Goal: Information Seeking & Learning: Learn about a topic

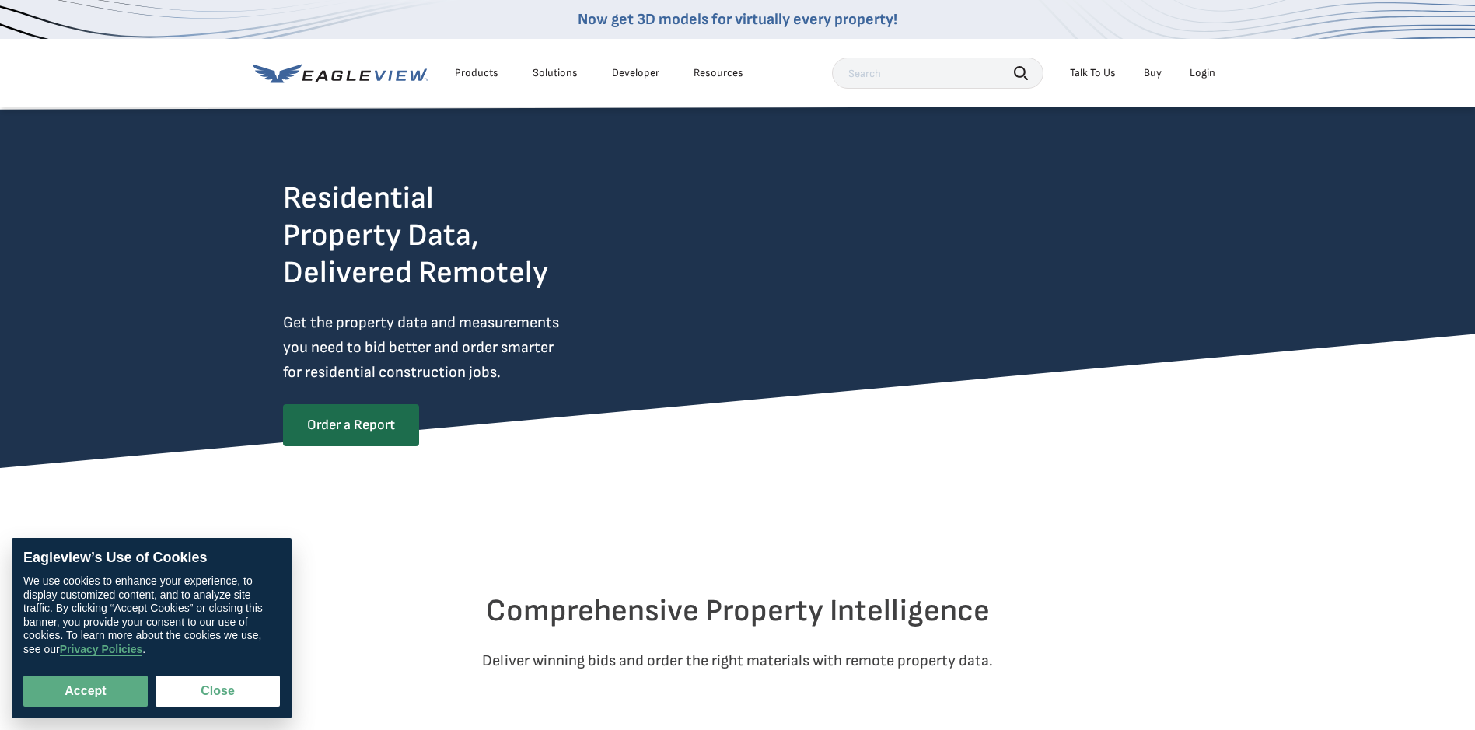
click at [350, 69] on icon at bounding box center [341, 73] width 176 height 19
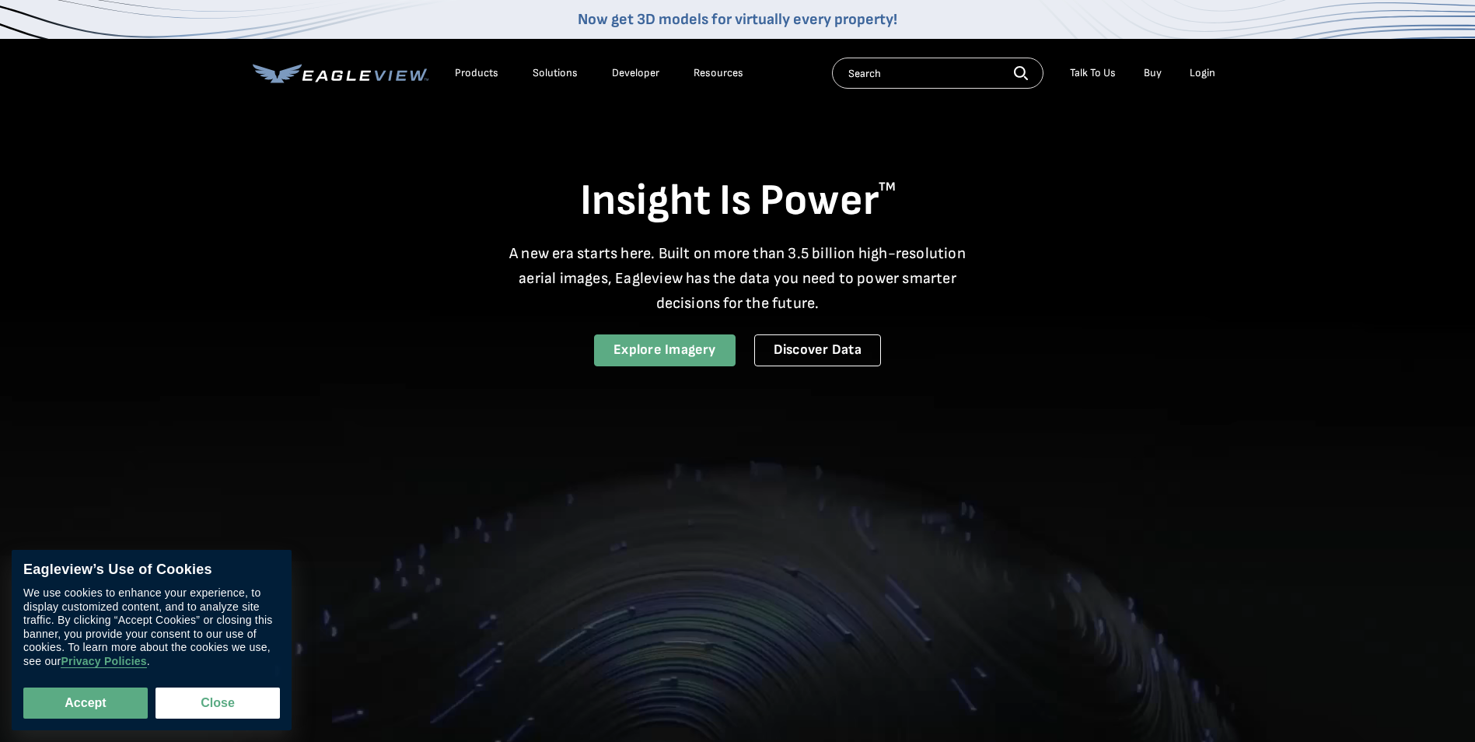
click at [670, 353] on link "Explore Imagery" at bounding box center [665, 350] width 142 height 32
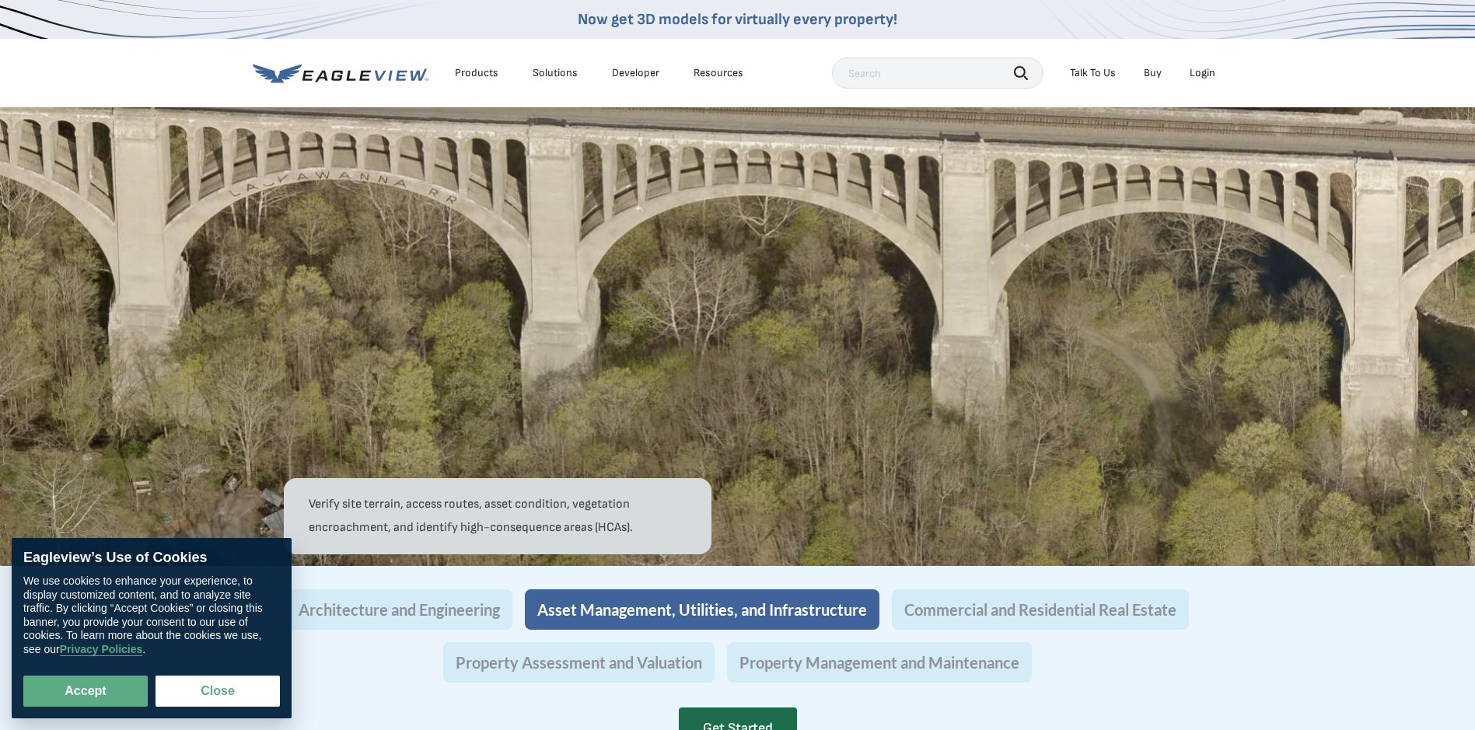
scroll to position [1244, 0]
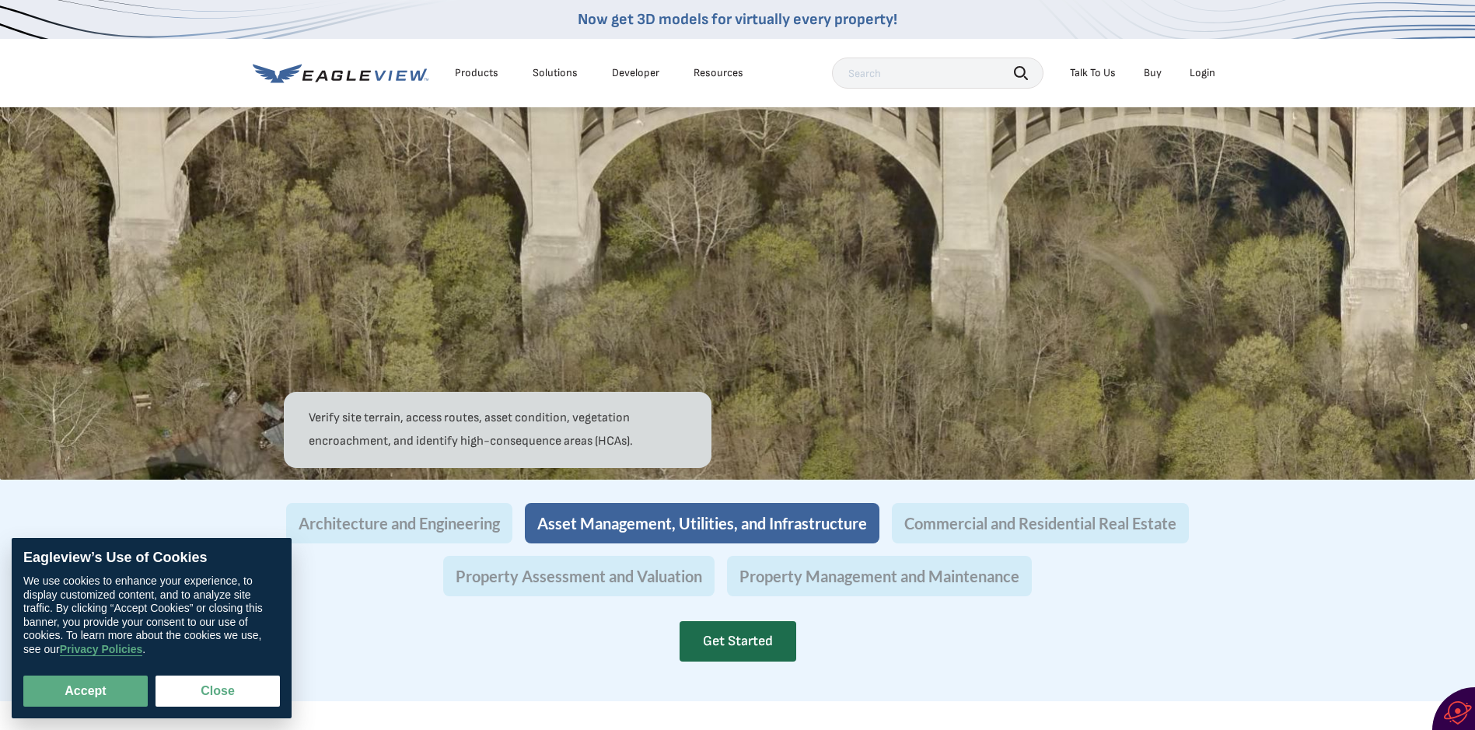
click at [749, 662] on link "Get Started" at bounding box center [738, 641] width 117 height 40
